Goal: Task Accomplishment & Management: Manage account settings

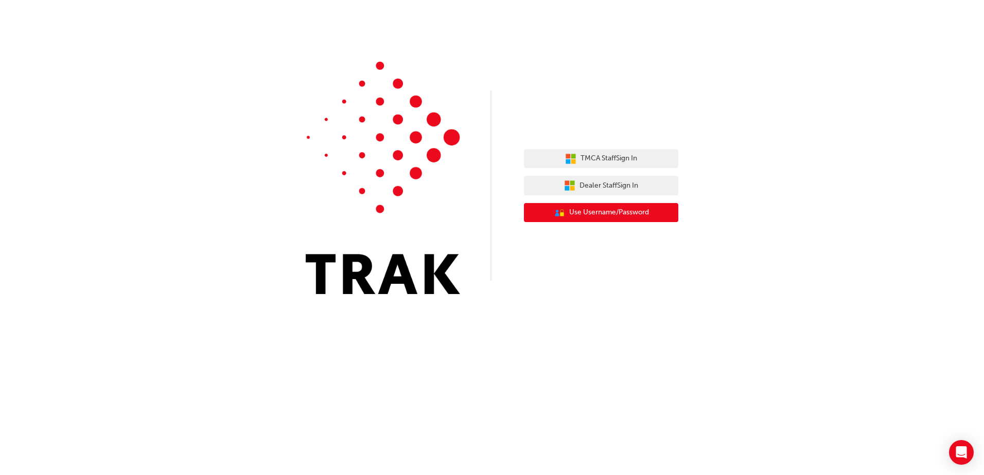
click at [598, 211] on span "Use Username/Password" at bounding box center [609, 213] width 80 height 12
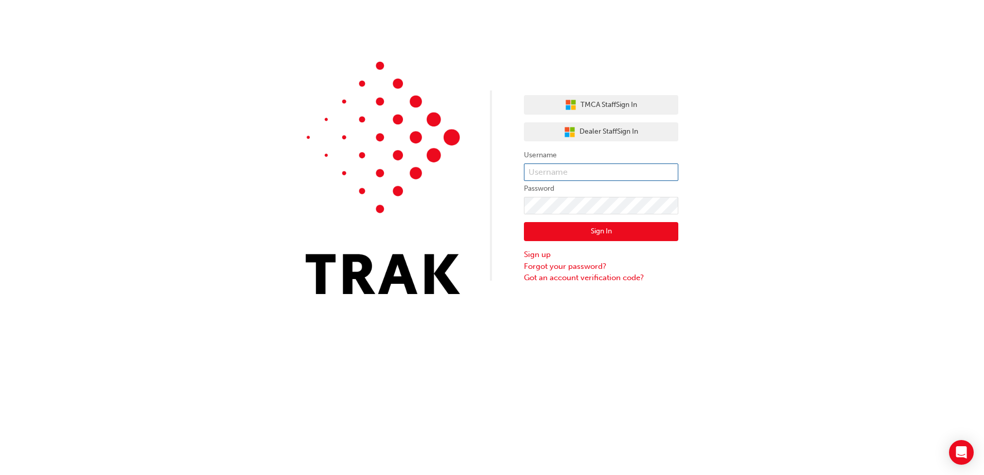
click at [569, 169] on input "text" at bounding box center [601, 172] width 154 height 17
type input "[PERSON_NAME][EMAIL_ADDRESS][PERSON_NAME][DOMAIN_NAME]"
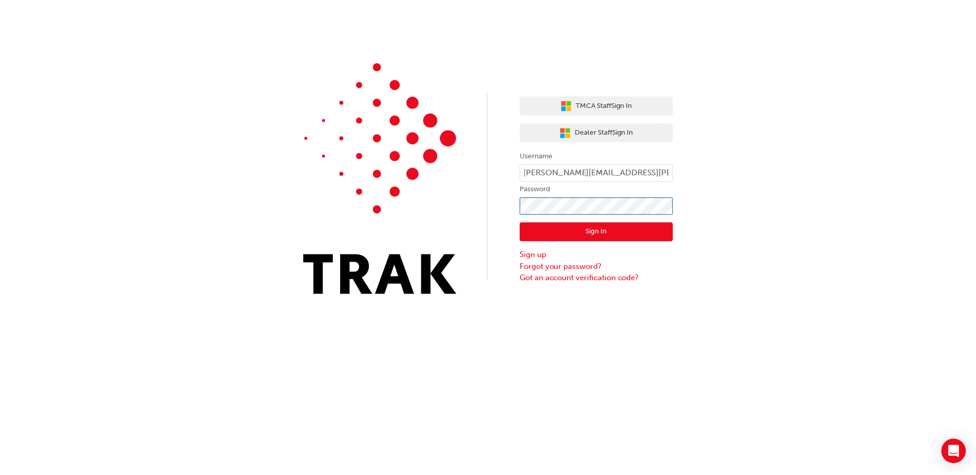
scroll to position [0, 0]
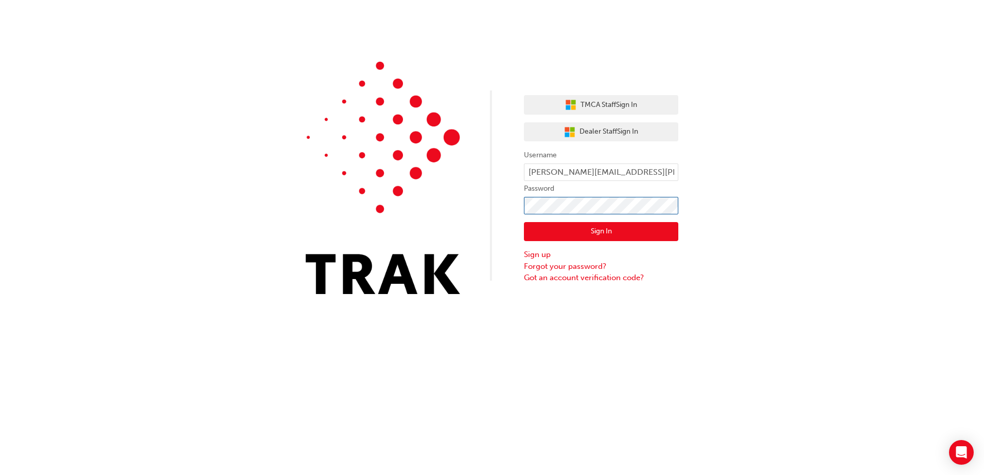
click button "Sign In" at bounding box center [601, 232] width 154 height 20
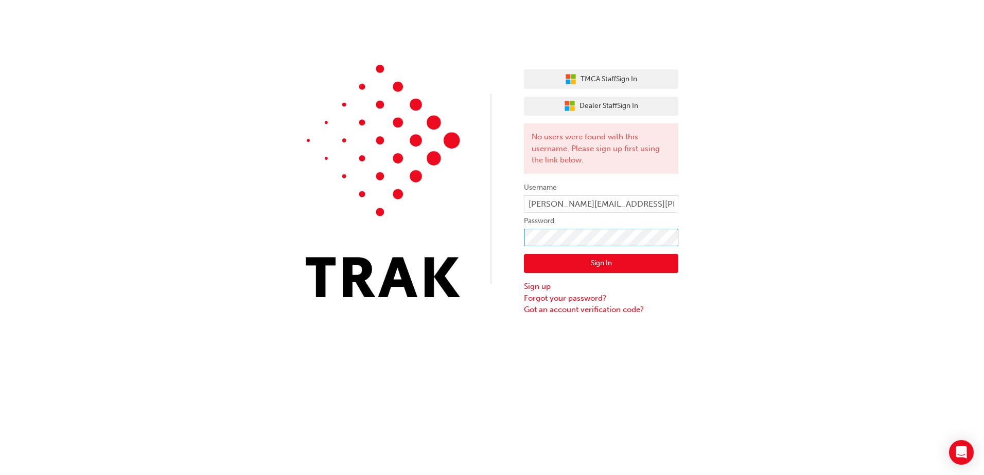
click button "Sign In" at bounding box center [601, 264] width 154 height 20
drag, startPoint x: 497, startPoint y: 200, endPoint x: 736, endPoint y: 303, distance: 260.7
click at [736, 303] on div "TMCA Staff Sign In Dealer Staff Sign In No users were found with this username.…" at bounding box center [492, 158] width 984 height 316
click at [542, 295] on link "Forgot your password?" at bounding box center [601, 299] width 154 height 12
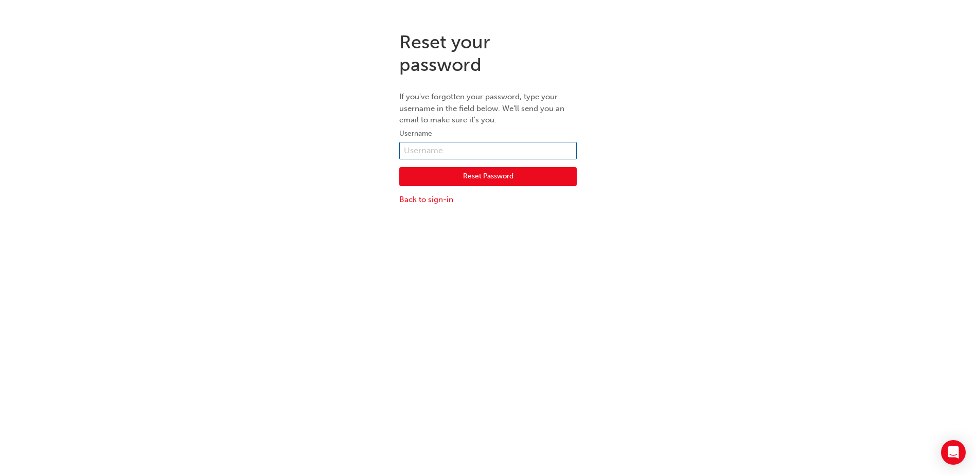
click at [468, 148] on input "text" at bounding box center [488, 150] width 178 height 17
type input "[PERSON_NAME][EMAIL_ADDRESS][PERSON_NAME][DOMAIN_NAME]"
click at [492, 174] on button "Reset Password" at bounding box center [488, 177] width 178 height 20
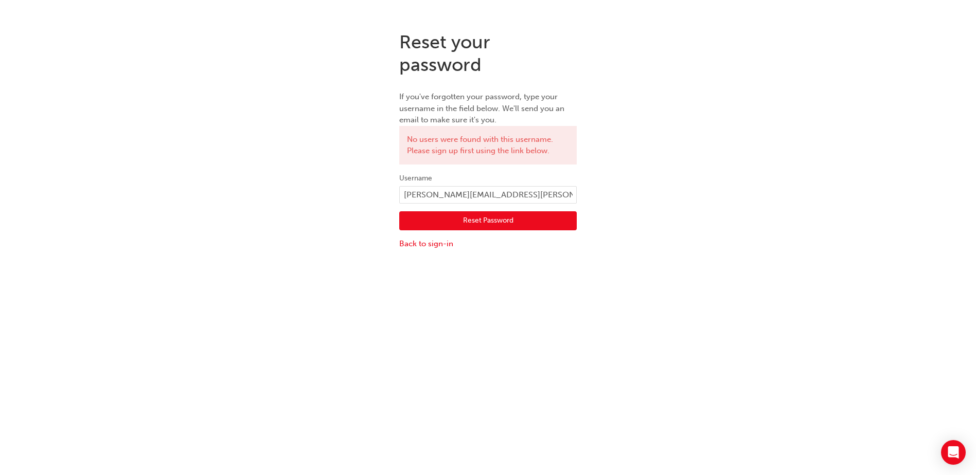
click at [498, 222] on button "Reset Password" at bounding box center [488, 221] width 178 height 20
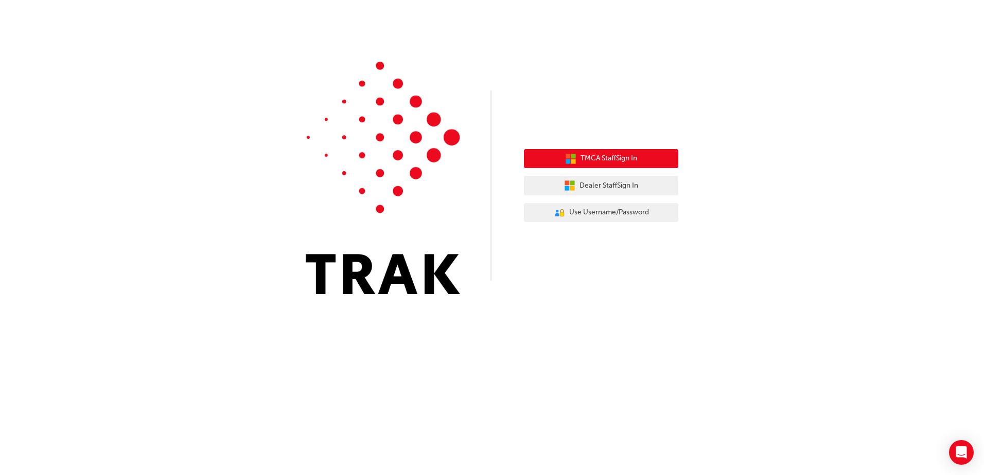
click at [596, 161] on span "TMCA Staff Sign In" at bounding box center [608, 159] width 57 height 12
click at [592, 157] on span "TMCA Staff Sign In" at bounding box center [608, 159] width 57 height 12
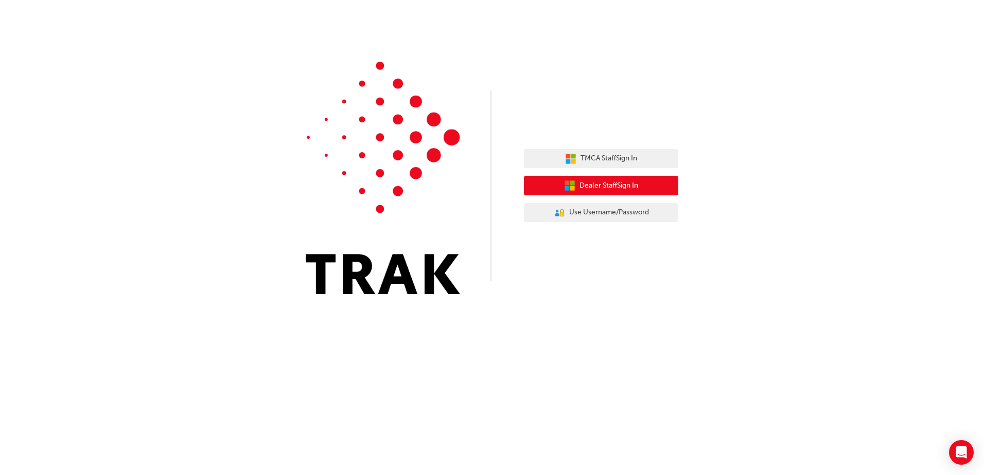
click at [596, 183] on span "Dealer Staff Sign In" at bounding box center [608, 186] width 59 height 12
